Goal: Task Accomplishment & Management: Use online tool/utility

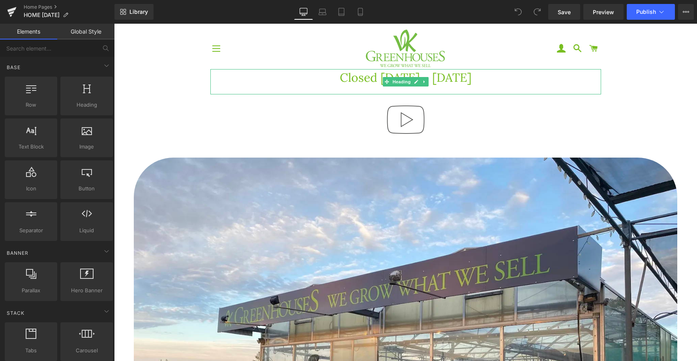
click at [507, 82] on h1 "Closed [DATE] - [DATE]" at bounding box center [405, 77] width 391 height 17
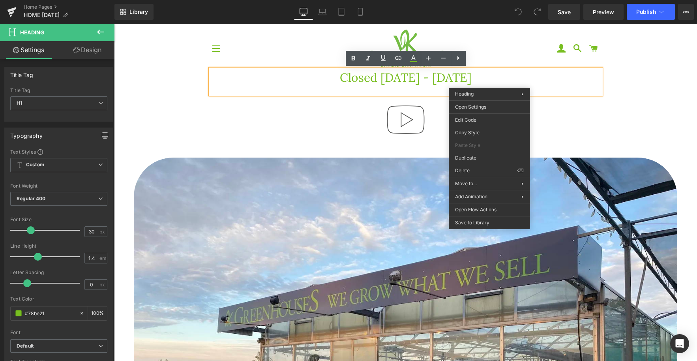
click at [551, 81] on h1 "Closed [DATE] - [DATE]" at bounding box center [405, 77] width 391 height 17
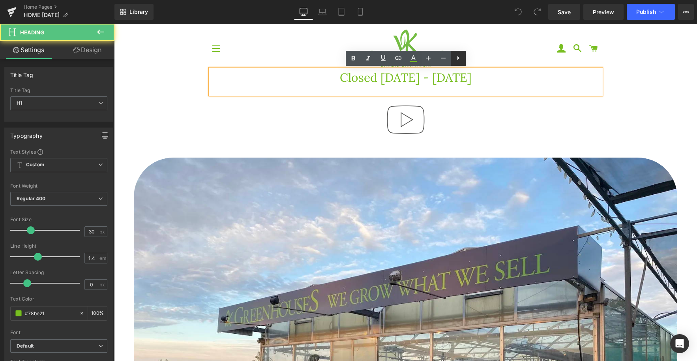
click at [458, 62] on icon at bounding box center [457, 57] width 9 height 9
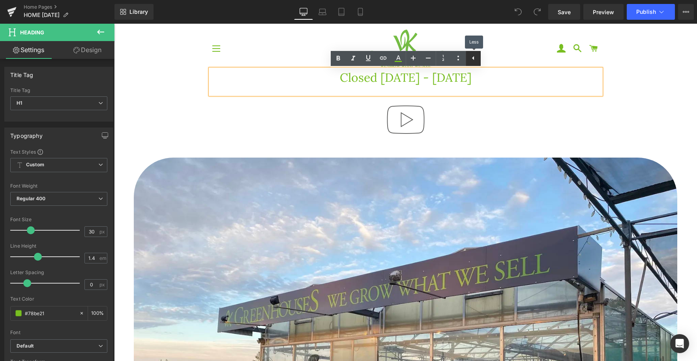
click at [471, 61] on icon at bounding box center [472, 57] width 9 height 9
click at [509, 78] on h1 "Closed [DATE] - [DATE]" at bounding box center [405, 77] width 391 height 17
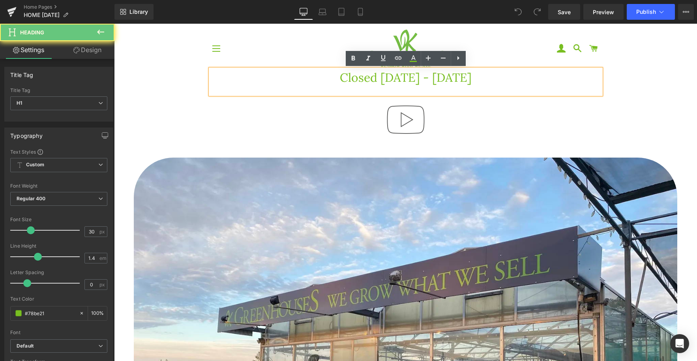
click at [541, 86] on div at bounding box center [405, 90] width 391 height 9
click at [414, 90] on div at bounding box center [405, 90] width 391 height 9
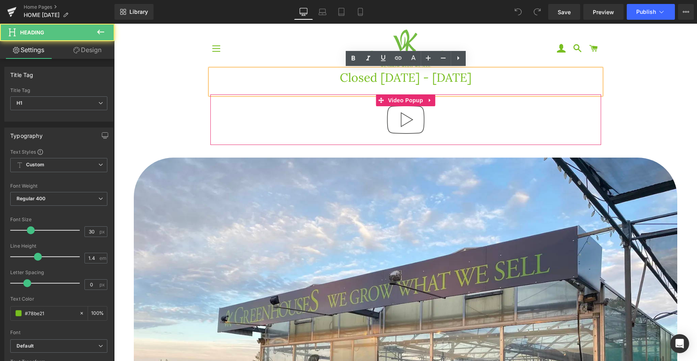
click at [475, 111] on div at bounding box center [405, 119] width 391 height 50
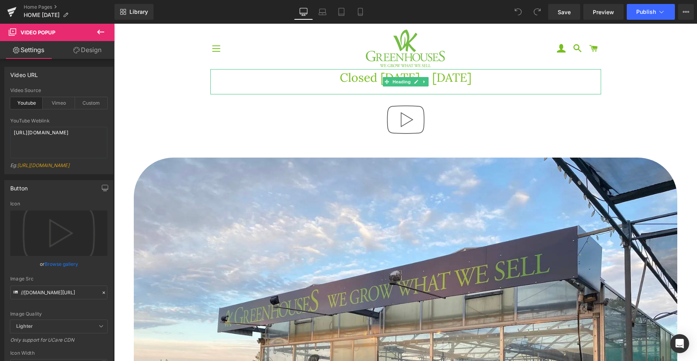
click at [430, 82] on h1 "Closed [DATE] - [DATE]" at bounding box center [405, 77] width 391 height 17
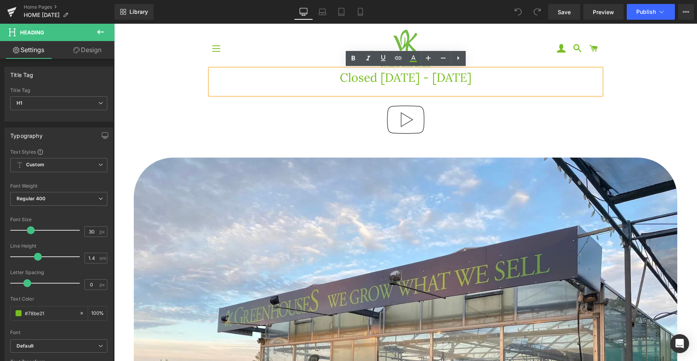
click at [466, 124] on div at bounding box center [405, 119] width 391 height 50
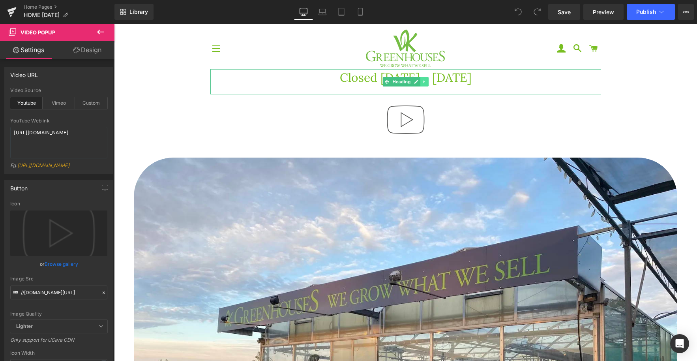
click at [426, 84] on link at bounding box center [424, 81] width 8 height 9
click at [426, 82] on icon at bounding box center [428, 81] width 4 height 4
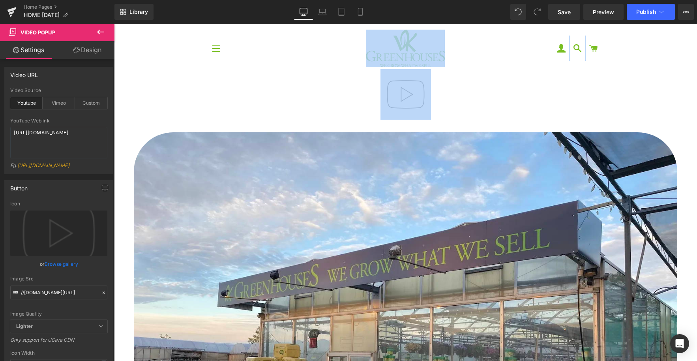
drag, startPoint x: 475, startPoint y: 99, endPoint x: 457, endPoint y: 63, distance: 40.6
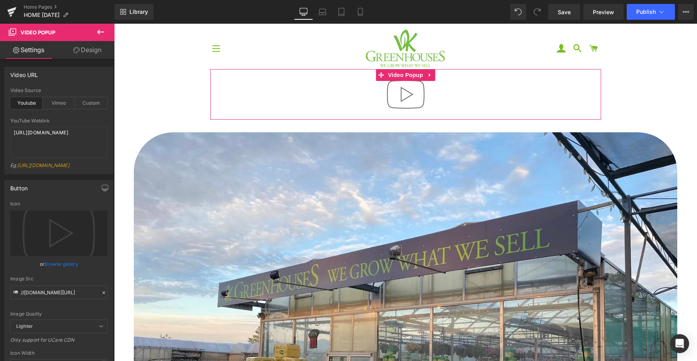
click at [468, 94] on div at bounding box center [405, 94] width 391 height 50
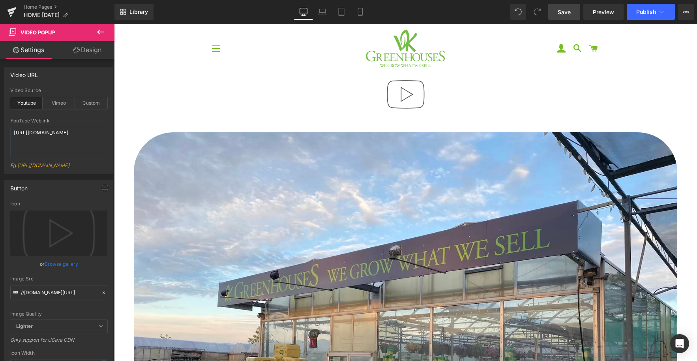
click at [561, 11] on span "Save" at bounding box center [563, 12] width 13 height 8
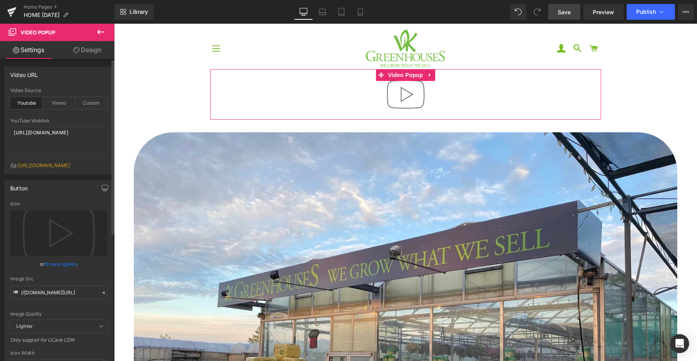
click at [63, 270] on link "Browse gallery" at bounding box center [62, 264] width 34 height 14
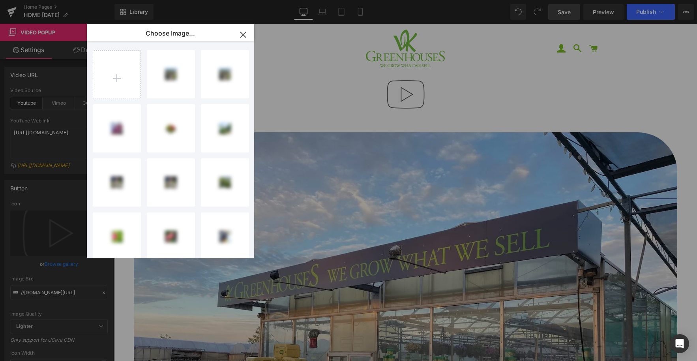
click at [245, 36] on icon "button" at bounding box center [243, 34] width 13 height 13
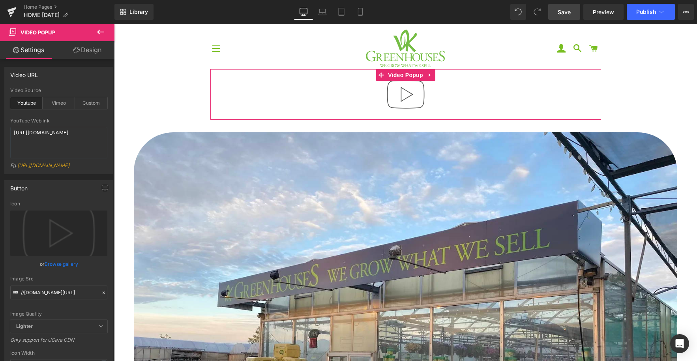
click at [404, 85] on img at bounding box center [405, 94] width 50 height 50
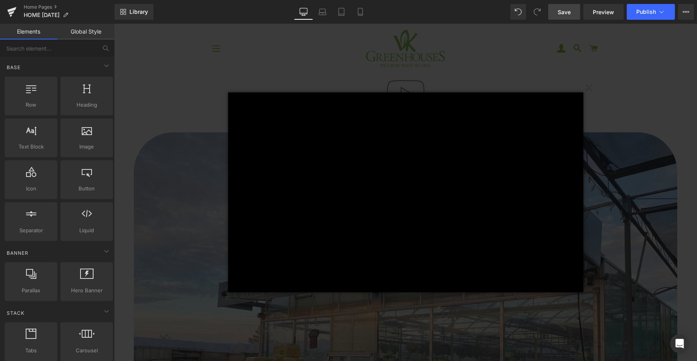
click at [469, 47] on div "× Loading..." at bounding box center [405, 192] width 583 height 337
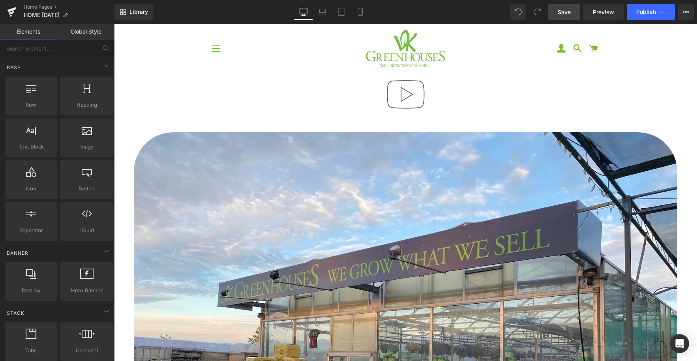
click at [565, 14] on span "Save" at bounding box center [563, 12] width 13 height 8
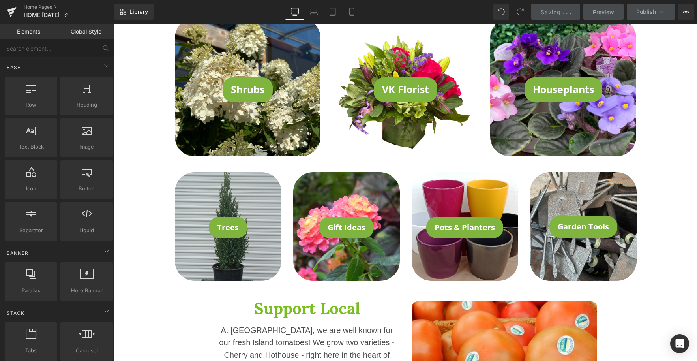
scroll to position [586, 0]
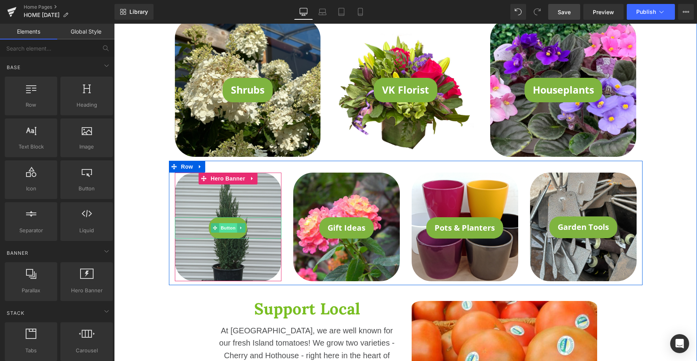
click at [228, 229] on span "Button" at bounding box center [228, 227] width 18 height 9
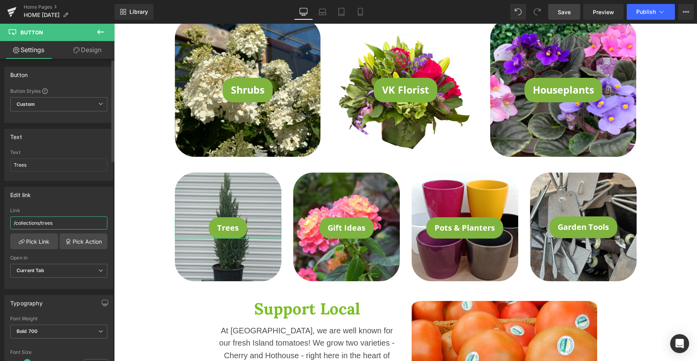
click at [57, 223] on input "/collections/trees" at bounding box center [58, 222] width 97 height 13
click at [45, 242] on link "Pick Link" at bounding box center [34, 241] width 48 height 16
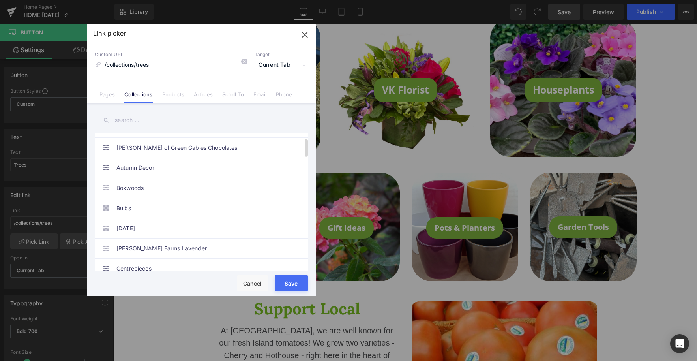
scroll to position [36, 0]
click at [131, 165] on link "Autumn Decor" at bounding box center [203, 167] width 174 height 20
type input "/collections/autumn-decor-and-plants"
click at [285, 288] on button "Save" at bounding box center [291, 283] width 33 height 16
type input "/collections/autumn-decor-and-plants"
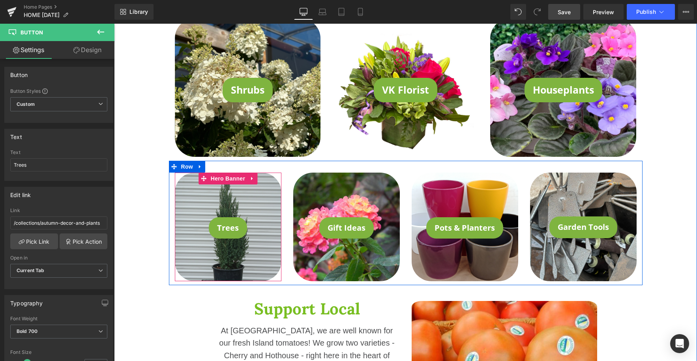
click at [230, 193] on div at bounding box center [228, 226] width 107 height 108
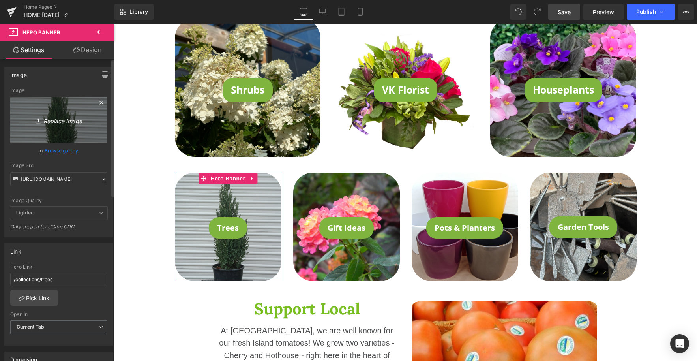
click at [64, 123] on icon "Replace Image" at bounding box center [58, 120] width 63 height 10
type input "C:\fakepath\IMG_7769.jpeg"
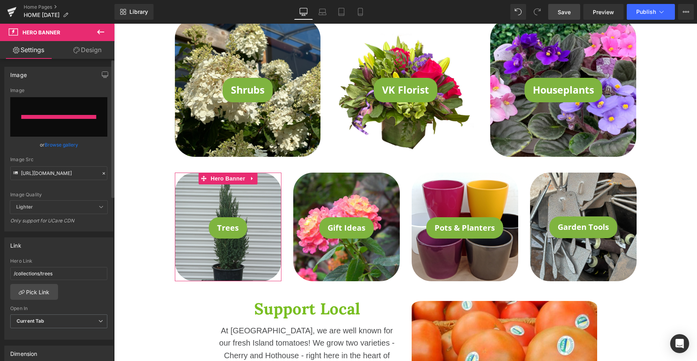
type input "[URL][DOMAIN_NAME]"
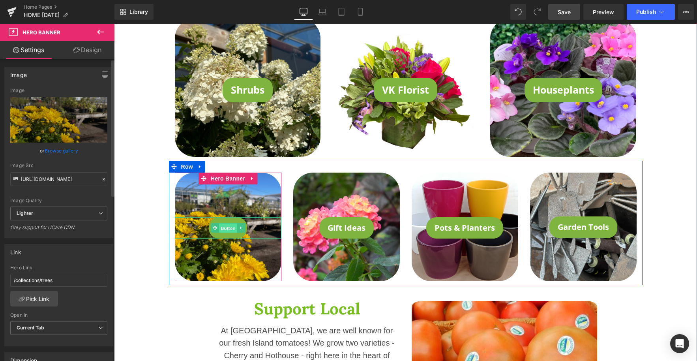
click at [227, 228] on span "Button" at bounding box center [228, 227] width 18 height 9
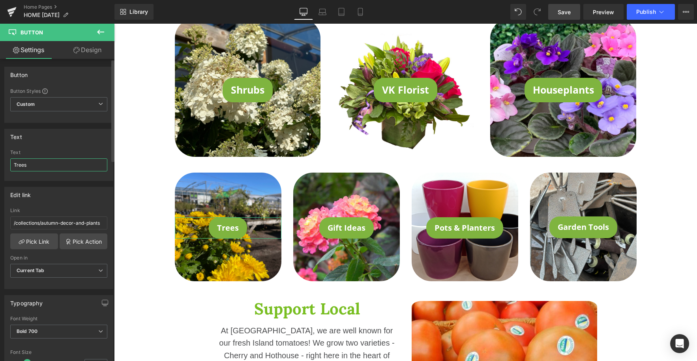
drag, startPoint x: 49, startPoint y: 167, endPoint x: 14, endPoint y: 165, distance: 34.8
click at [14, 165] on input "Trees" at bounding box center [58, 164] width 97 height 13
type input "Fall Favourites"
click at [561, 13] on span "Save" at bounding box center [563, 12] width 13 height 8
click at [594, 14] on span "Preview" at bounding box center [603, 12] width 21 height 8
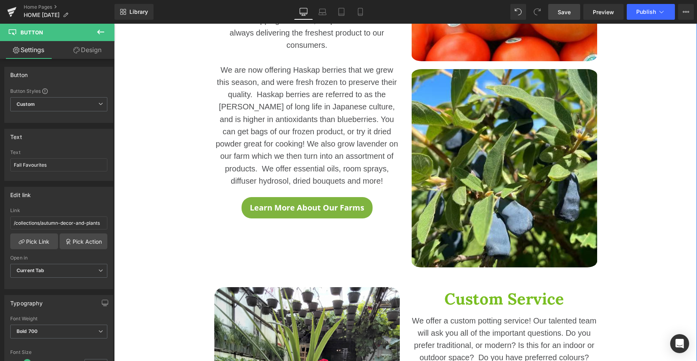
scroll to position [948, 0]
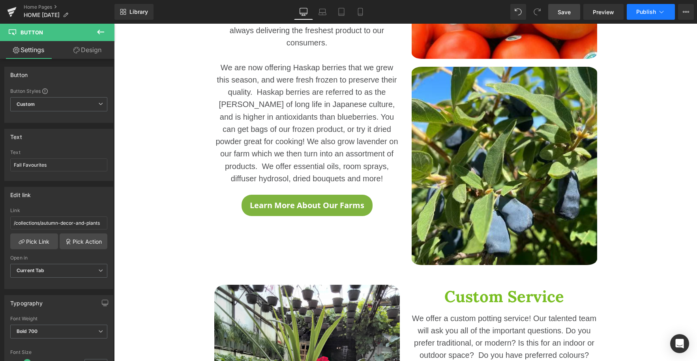
click at [661, 15] on icon at bounding box center [661, 12] width 8 height 8
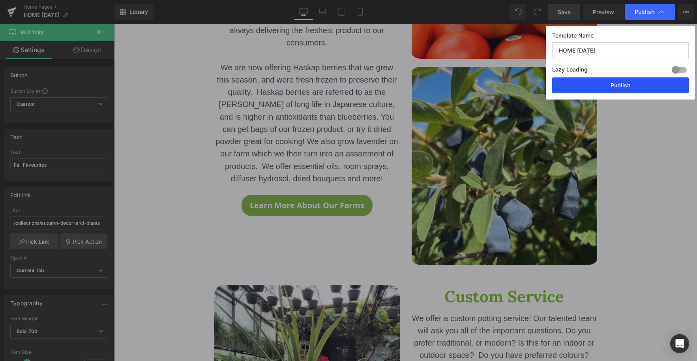
click at [631, 90] on button "Publish" at bounding box center [620, 85] width 137 height 16
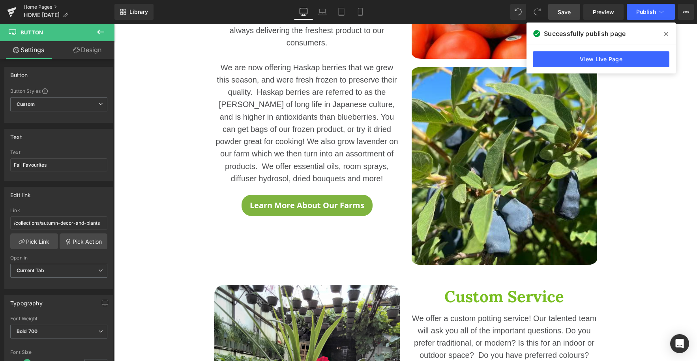
click at [40, 7] on link "Home Pages" at bounding box center [69, 7] width 91 height 6
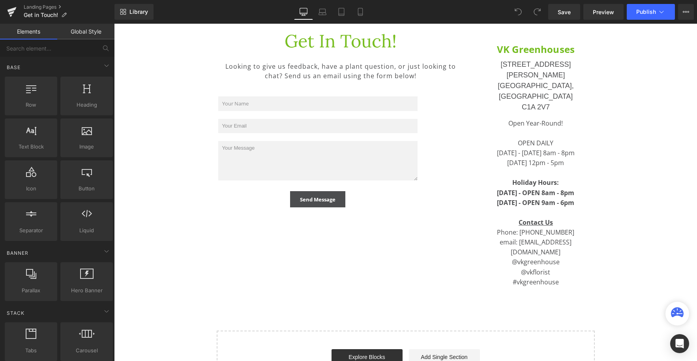
scroll to position [260, 0]
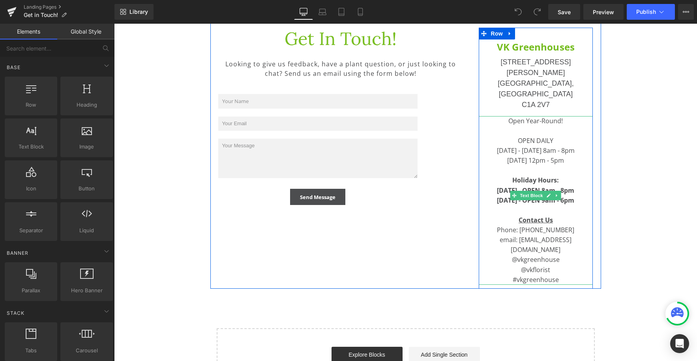
click at [561, 175] on div "Holiday Hours:" at bounding box center [536, 180] width 114 height 10
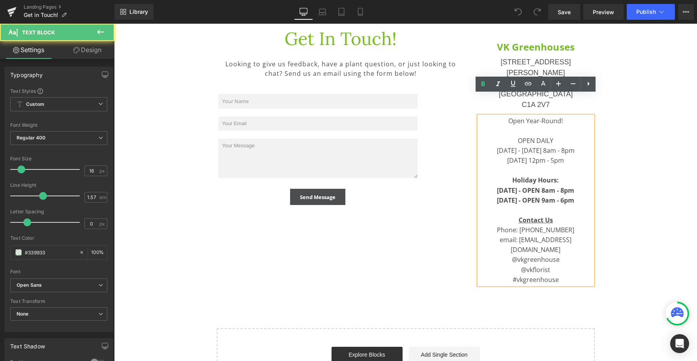
drag, startPoint x: 585, startPoint y: 181, endPoint x: 491, endPoint y: 160, distance: 96.2
click at [495, 159] on div "Open Year-Round! OPEN DAILY Monday - Saturday 8am - 8pm Sunday 12pm - 5pm Holid…" at bounding box center [536, 200] width 114 height 168
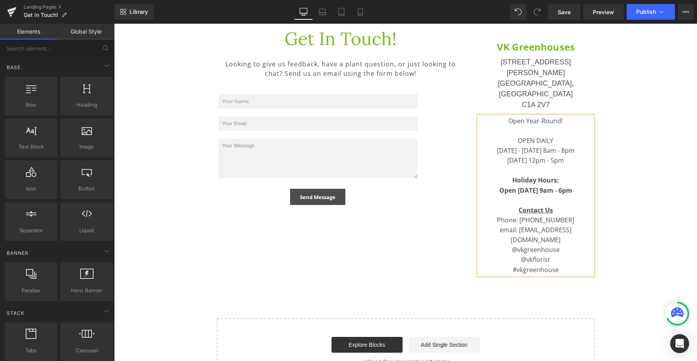
click at [611, 174] on div "Hero Banner Row Get In Touch! Heading Looking to give us feedback, have a plant…" at bounding box center [405, 96] width 414 height 574
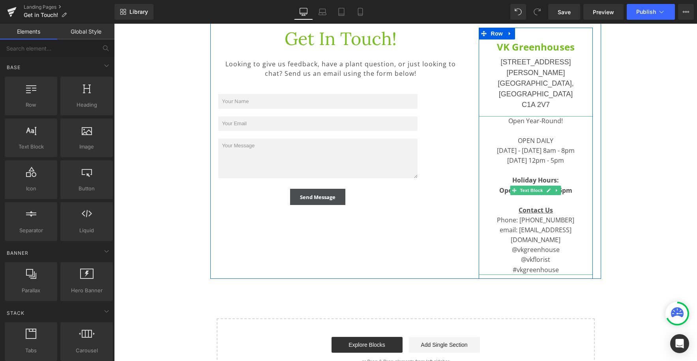
click at [573, 146] on div "Monday - Saturday 8am - 8pm" at bounding box center [536, 151] width 114 height 10
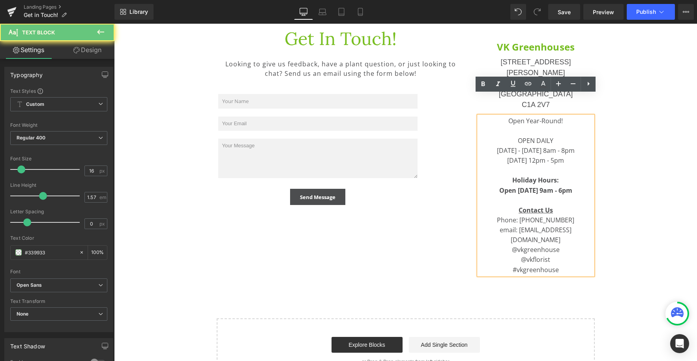
click at [570, 146] on div "Monday - Saturday 8am - 8pm" at bounding box center [536, 151] width 114 height 10
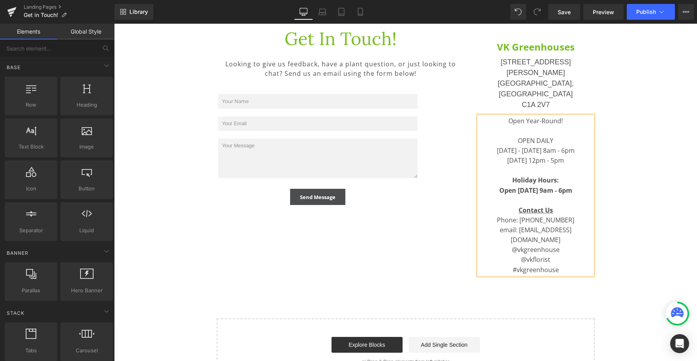
click at [636, 170] on main "Hero Banner Row Get In Touch! Heading Looking to give us feedback, have a plant…" at bounding box center [405, 109] width 583 height 604
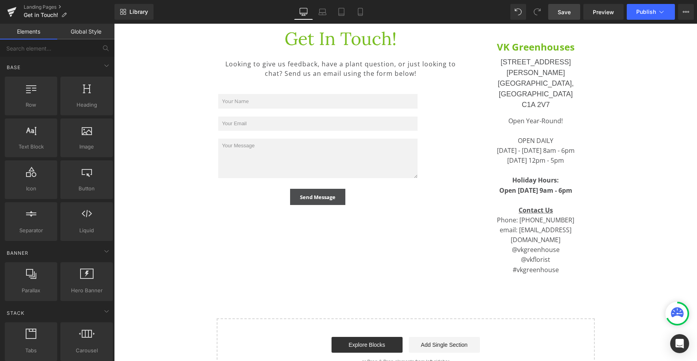
click at [577, 13] on link "Save" at bounding box center [564, 12] width 32 height 16
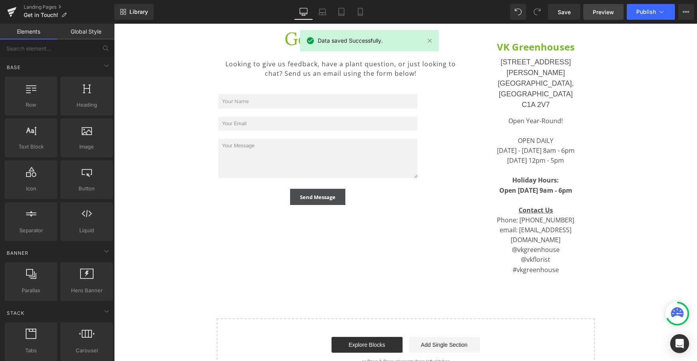
click at [599, 13] on span "Preview" at bounding box center [603, 12] width 21 height 8
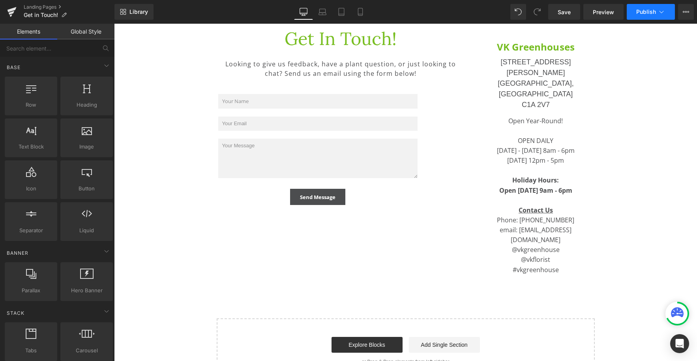
click at [646, 13] on span "Publish" at bounding box center [646, 12] width 20 height 6
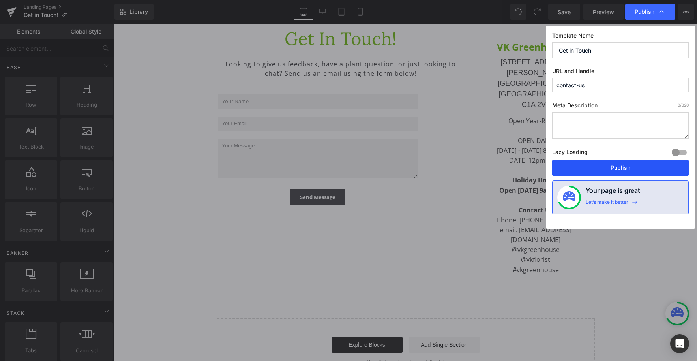
click at [619, 171] on button "Publish" at bounding box center [620, 168] width 137 height 16
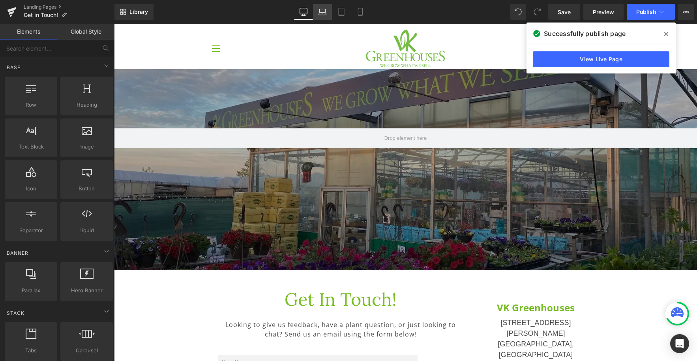
click at [323, 10] on icon at bounding box center [322, 12] width 8 height 8
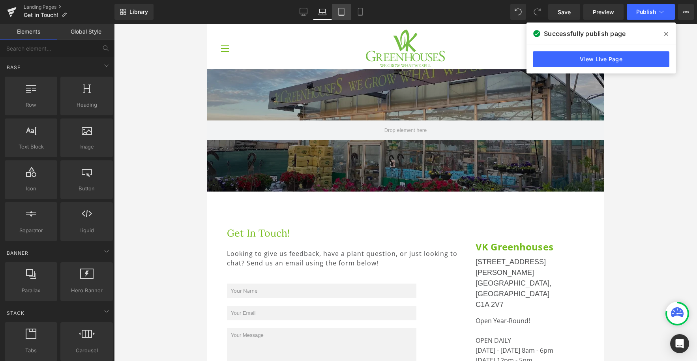
click at [346, 15] on link "Tablet" at bounding box center [341, 12] width 19 height 16
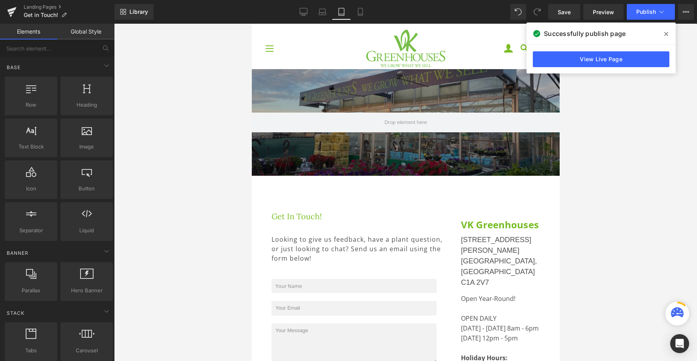
scroll to position [45, 0]
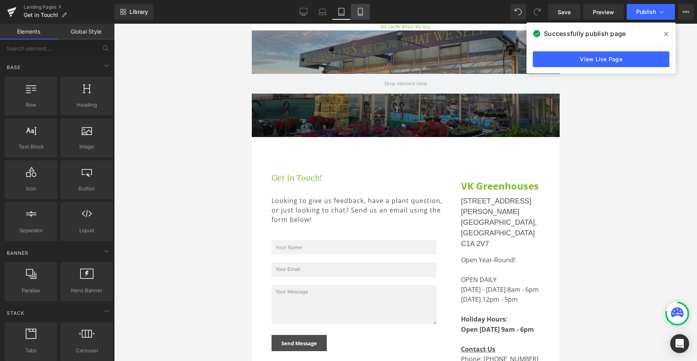
click at [356, 11] on icon at bounding box center [360, 12] width 8 height 8
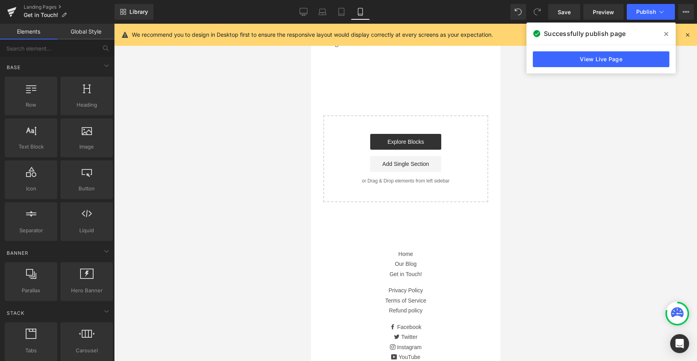
scroll to position [530, 0]
click at [301, 13] on icon at bounding box center [303, 12] width 8 height 8
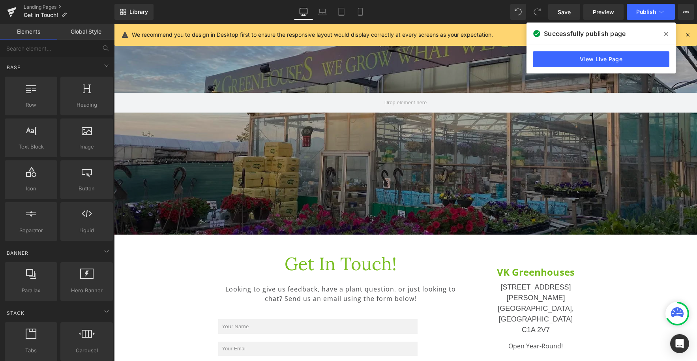
scroll to position [0, 0]
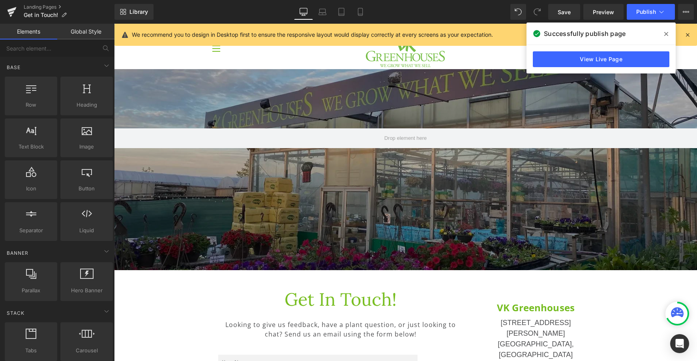
click at [668, 33] on span at bounding box center [666, 34] width 13 height 13
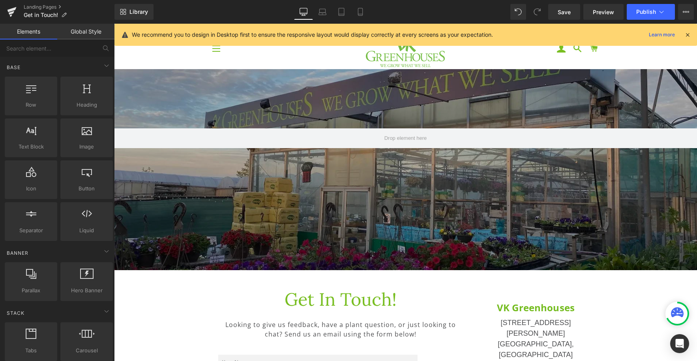
click at [687, 37] on icon at bounding box center [687, 34] width 7 height 7
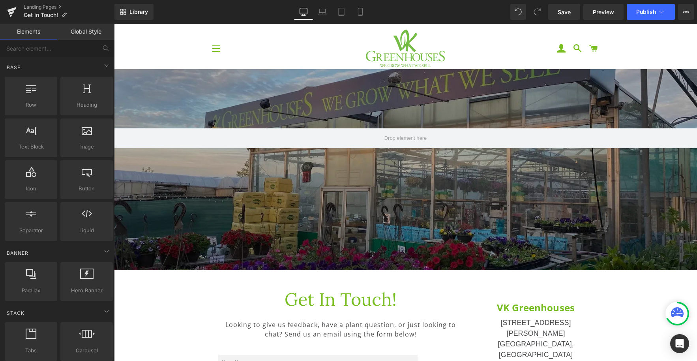
click at [215, 51] on span "button" at bounding box center [216, 51] width 8 height 1
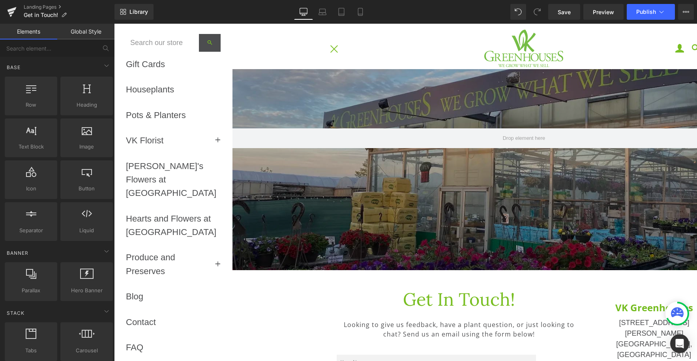
click at [334, 52] on button "Site navigation" at bounding box center [335, 49] width 20 height 20
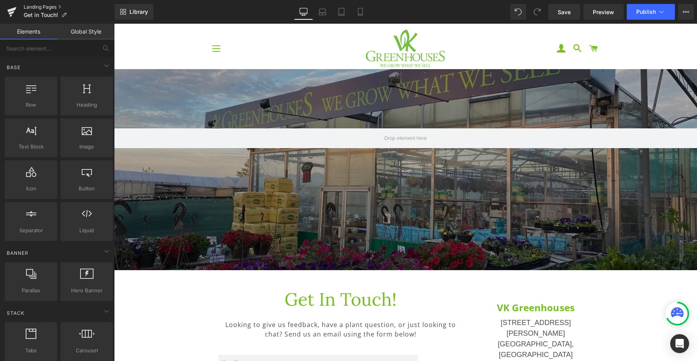
click at [37, 7] on link "Landing Pages" at bounding box center [69, 7] width 91 height 6
